Goal: Information Seeking & Learning: Learn about a topic

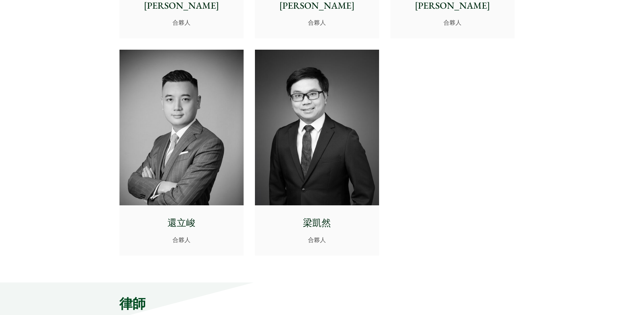
scroll to position [1379, 0]
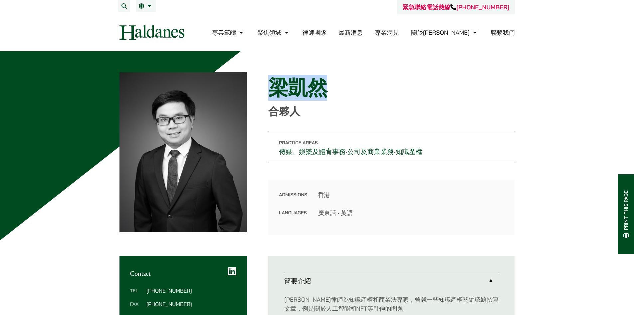
drag, startPoint x: 274, startPoint y: 85, endPoint x: 349, endPoint y: 90, distance: 75.1
click at [349, 90] on h1 "梁凱然" at bounding box center [391, 88] width 246 height 24
click at [336, 154] on link "傳媒、娛樂及體育事務" at bounding box center [312, 151] width 67 height 9
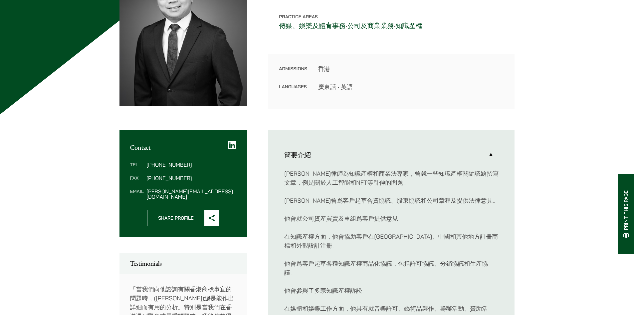
scroll to position [167, 0]
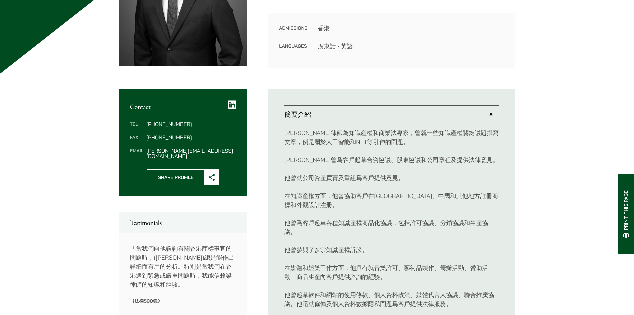
click at [342, 252] on p "他曾參與了多宗知識産權訴訟。" at bounding box center [391, 249] width 214 height 9
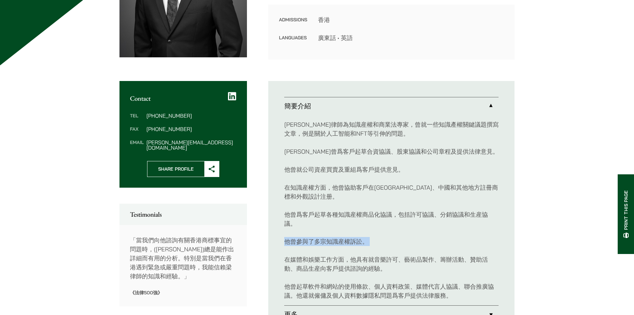
scroll to position [200, 0]
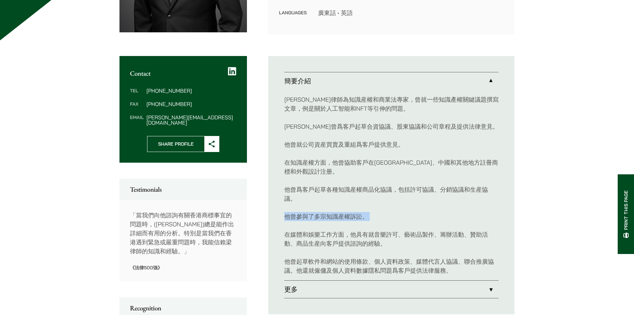
click at [431, 286] on link "更多" at bounding box center [391, 288] width 214 height 17
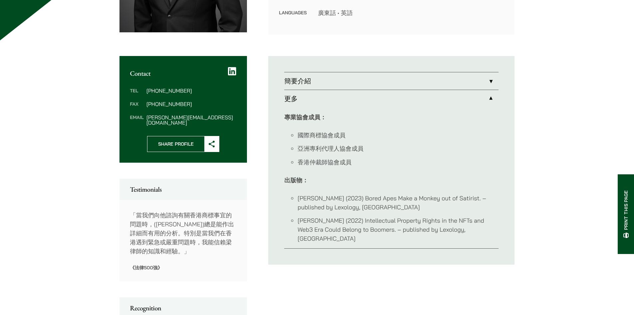
click at [389, 89] on link "簡要介紹" at bounding box center [391, 80] width 214 height 17
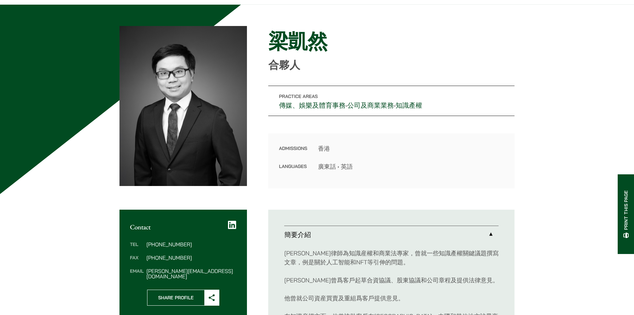
scroll to position [33, 0]
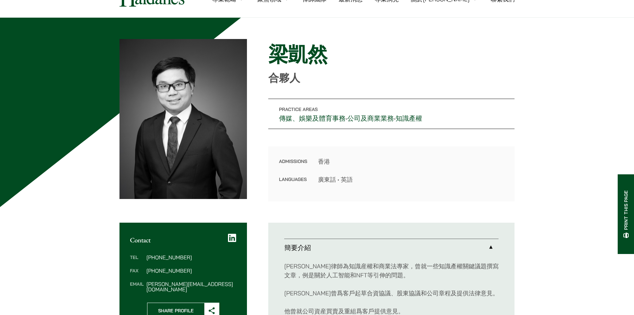
click at [289, 49] on h1 "梁凱然" at bounding box center [391, 54] width 246 height 24
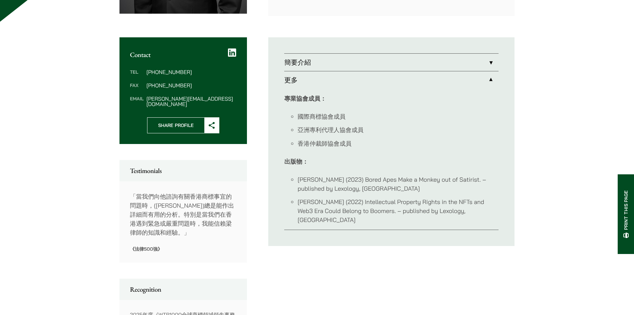
scroll to position [256, 0]
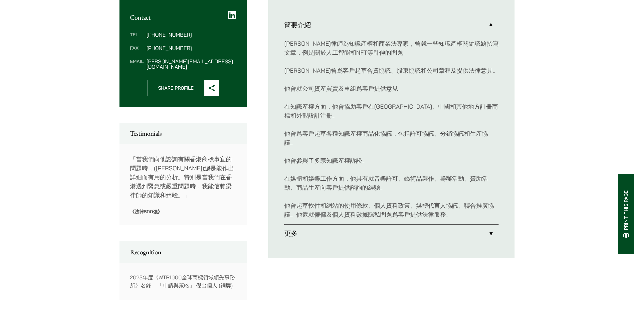
click at [333, 84] on p "他曾就公司資産買賣及重組爲客戶提供意見。" at bounding box center [391, 88] width 214 height 9
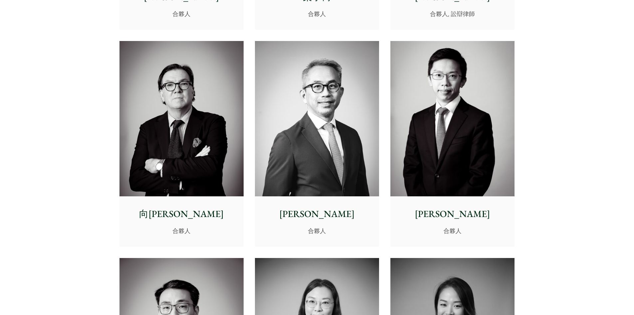
scroll to position [799, 0]
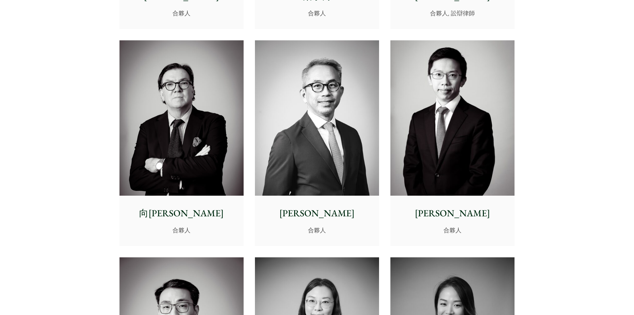
click at [463, 147] on img at bounding box center [453, 118] width 124 height 156
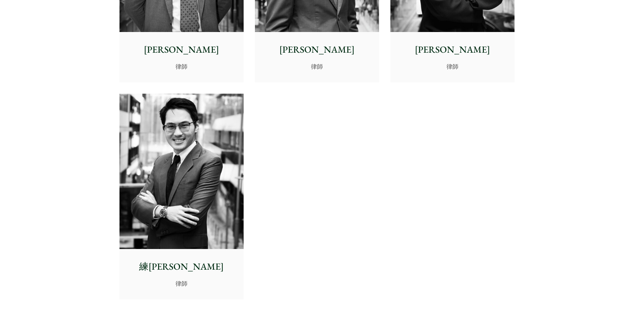
scroll to position [2771, 0]
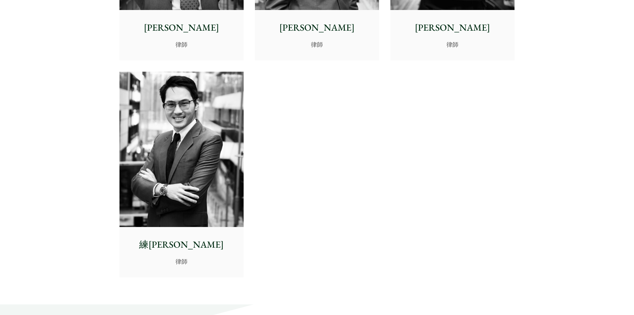
click at [198, 135] on img at bounding box center [182, 150] width 124 height 156
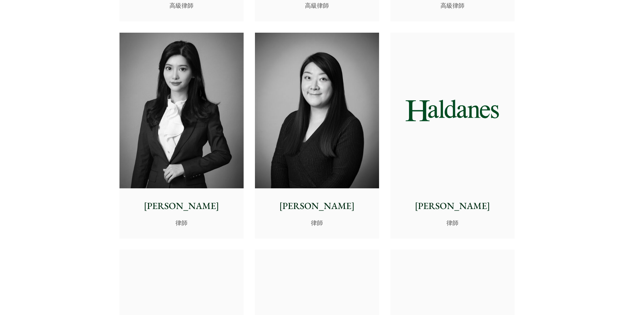
scroll to position [1938, 0]
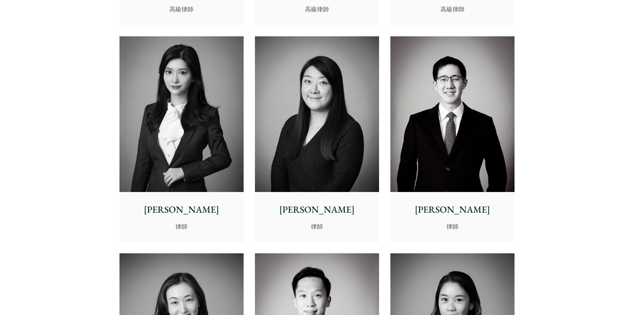
click at [207, 143] on img at bounding box center [182, 114] width 124 height 156
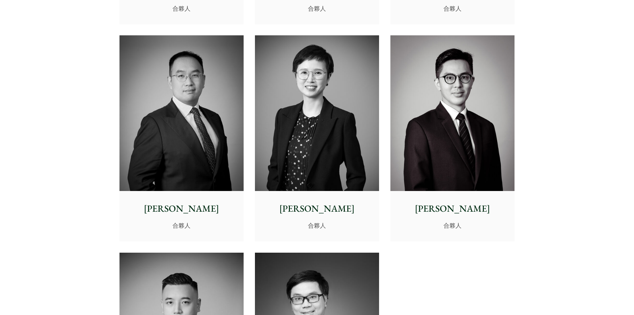
scroll to position [1205, 0]
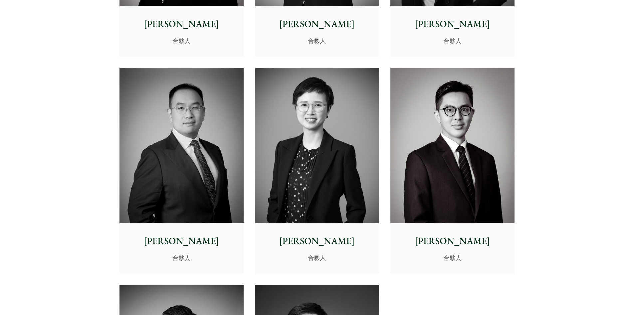
click at [197, 155] on img at bounding box center [182, 146] width 124 height 156
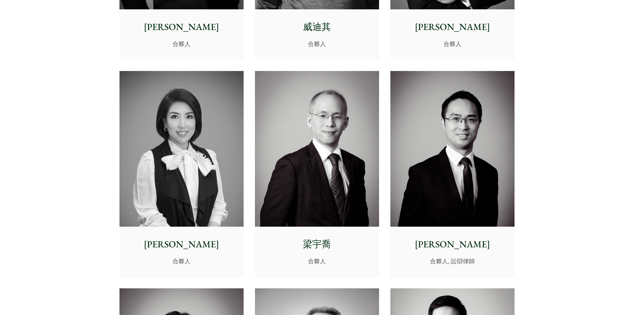
scroll to position [0, 0]
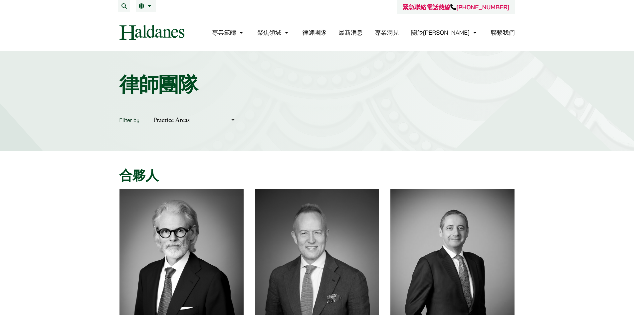
drag, startPoint x: 539, startPoint y: 184, endPoint x: 570, endPoint y: 33, distance: 154.1
click at [145, 19] on span "EN" at bounding box center [145, 19] width 7 height 7
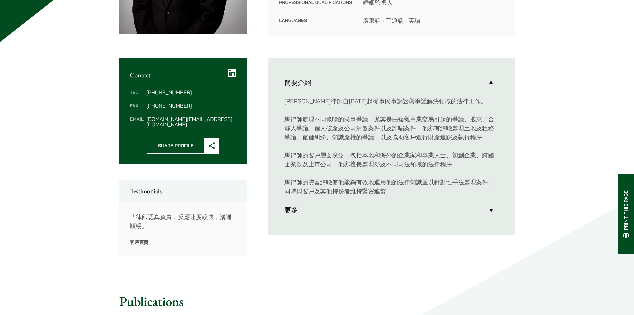
scroll to position [200, 0]
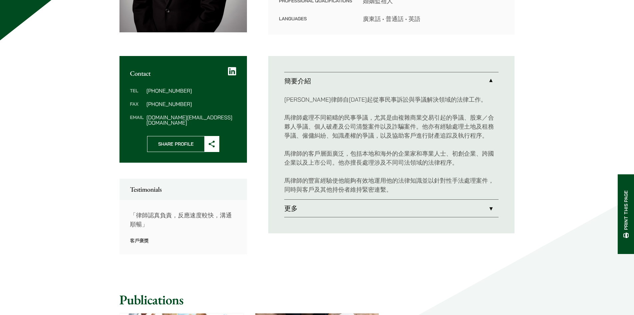
click at [381, 206] on link "更多" at bounding box center [391, 207] width 214 height 17
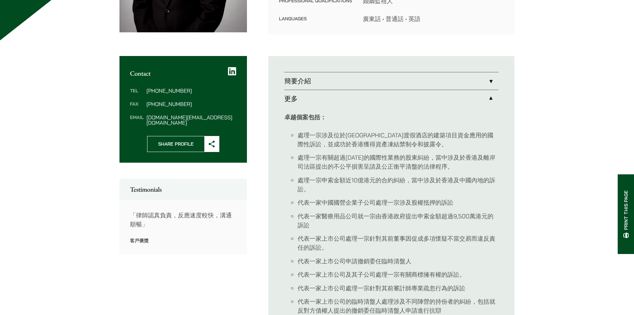
click at [326, 137] on li "處理一宗涉及位於加勒比海渡假酒店的建築項目資金應用的國際性訴訟，並成功於香港獲得資產凍結禁制令和披露令。" at bounding box center [398, 140] width 201 height 18
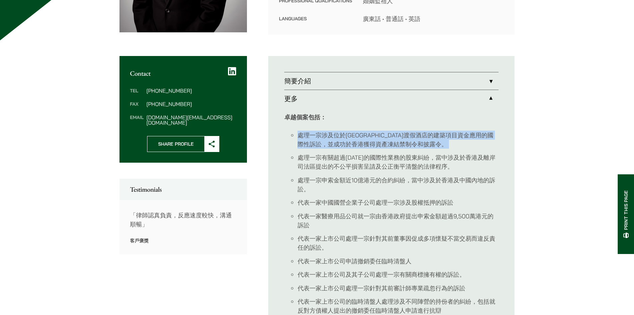
click at [326, 137] on li "處理一宗涉及位於加勒比海渡假酒店的建築項目資金應用的國際性訴訟，並成功於香港獲得資產凍結禁制令和披露令。" at bounding box center [398, 140] width 201 height 18
click at [379, 84] on link "簡要介紹" at bounding box center [391, 80] width 214 height 17
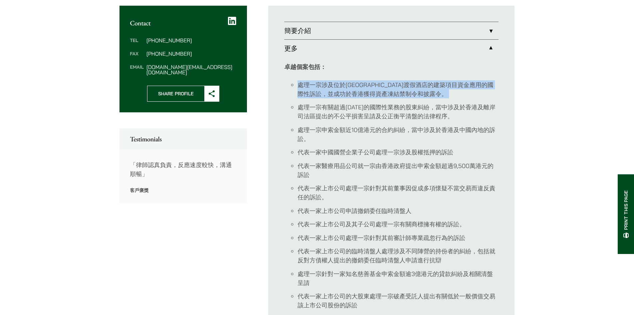
scroll to position [256, 0]
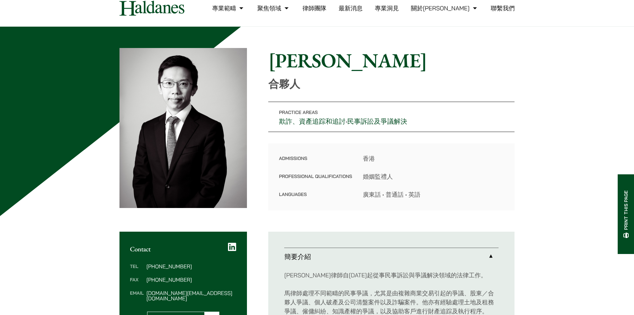
scroll to position [23, 0]
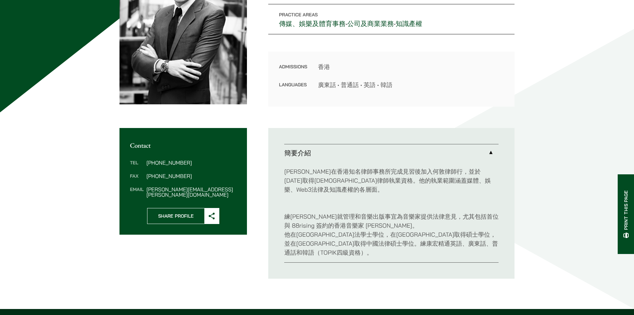
scroll to position [133, 0]
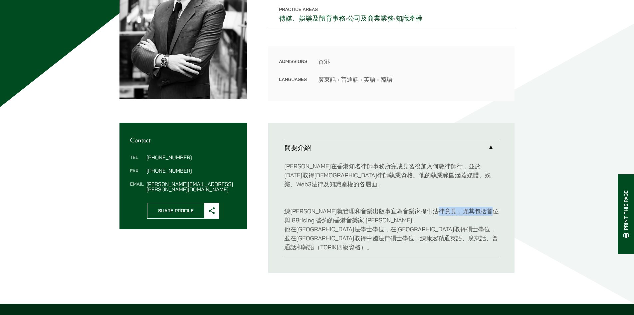
drag, startPoint x: 471, startPoint y: 212, endPoint x: 494, endPoint y: 212, distance: 22.6
click at [494, 212] on p "練[PERSON_NAME]就管理和音樂出版事宜為音樂家提供法律意見，尤其包括首位與 88rising 簽約的香港音樂家 [PERSON_NAME]。 他在[…" at bounding box center [391, 224] width 214 height 54
click at [287, 218] on p "練[PERSON_NAME]就管理和音樂出版事宜為音樂家提供法律意見，尤其包括首位與 88rising 簽約的香港音樂家 [PERSON_NAME]。 他在[…" at bounding box center [391, 224] width 214 height 54
drag, startPoint x: 333, startPoint y: 220, endPoint x: 361, endPoint y: 221, distance: 28.6
click at [361, 221] on p "練[PERSON_NAME]就管理和音樂出版事宜為音樂家提供法律意見，尤其包括首位與 88rising 簽約的香港音樂家 [PERSON_NAME]。 他在[…" at bounding box center [391, 224] width 214 height 54
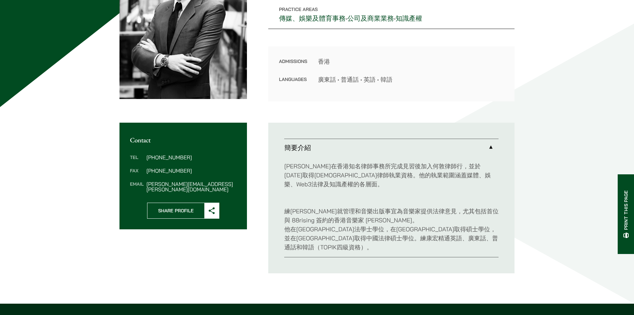
drag, startPoint x: 352, startPoint y: 219, endPoint x: 425, endPoint y: 202, distance: 74.2
click at [425, 202] on p "練[PERSON_NAME]就管理和音樂出版事宜為音樂家提供法律意見，尤其包括首位與 88rising 簽約的香港音樂家 [PERSON_NAME]。 他在[…" at bounding box center [391, 224] width 214 height 54
drag, startPoint x: 333, startPoint y: 222, endPoint x: 362, endPoint y: 219, distance: 29.5
click at [362, 219] on p "練[PERSON_NAME]就管理和音樂出版事宜為音樂家提供法律意見，尤其包括首位與 88rising 簽約的香港音樂家 [PERSON_NAME]。 他在[…" at bounding box center [391, 224] width 214 height 54
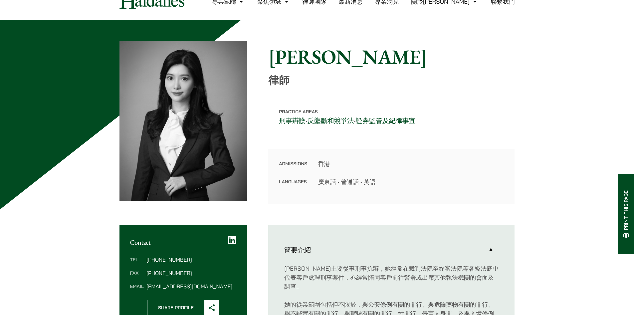
scroll to position [67, 0]
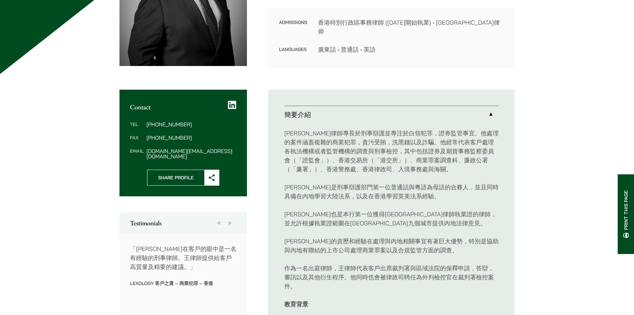
scroll to position [167, 0]
click at [230, 214] on button "Next" at bounding box center [230, 222] width 12 height 21
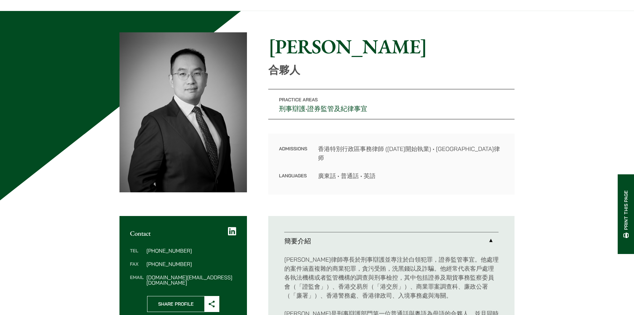
scroll to position [33, 0]
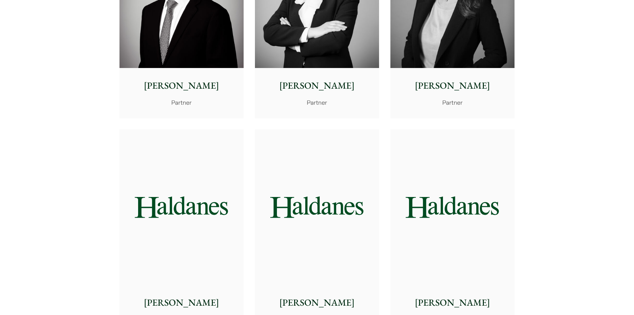
scroll to position [1132, 0]
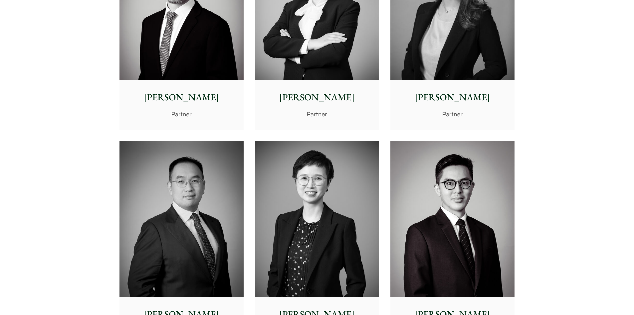
click at [163, 215] on img at bounding box center [182, 219] width 124 height 156
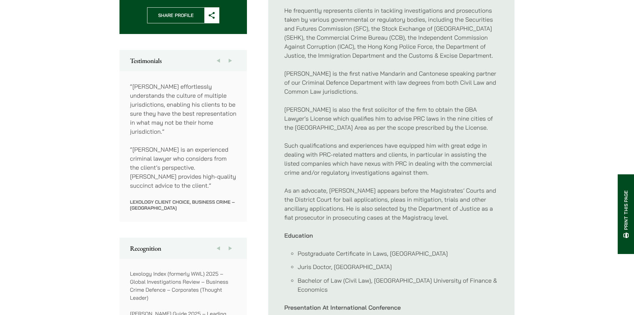
scroll to position [366, 0]
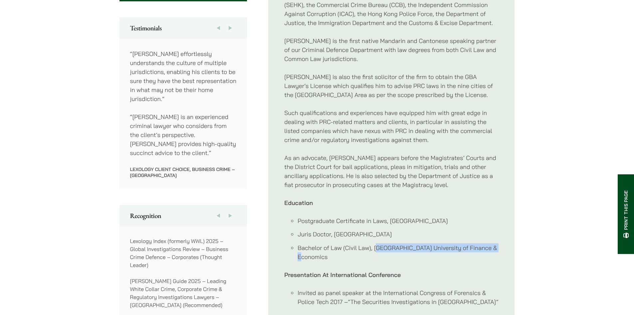
drag, startPoint x: 376, startPoint y: 237, endPoint x: 455, endPoint y: 249, distance: 79.4
click at [455, 249] on li "Bachelor of Law (Civil Law), [GEOGRAPHIC_DATA] University of Finance & Economics" at bounding box center [398, 252] width 201 height 18
drag, startPoint x: 375, startPoint y: 238, endPoint x: 385, endPoint y: 245, distance: 12.9
click at [385, 245] on li "Bachelor of Law (Civil Law), [GEOGRAPHIC_DATA] University of Finance & Economics" at bounding box center [398, 252] width 201 height 18
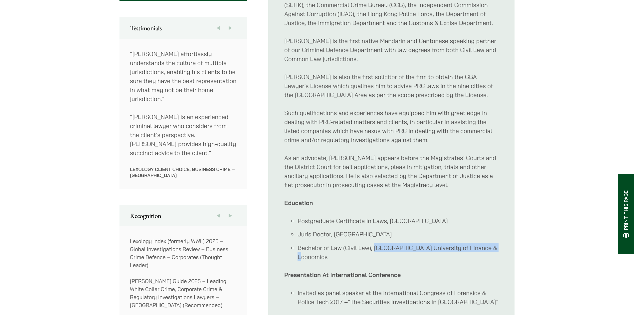
click at [385, 245] on li "Bachelor of Law (Civil Law), [GEOGRAPHIC_DATA] University of Finance & Economics" at bounding box center [398, 252] width 201 height 18
